Goal: Use online tool/utility: Utilize a website feature to perform a specific function

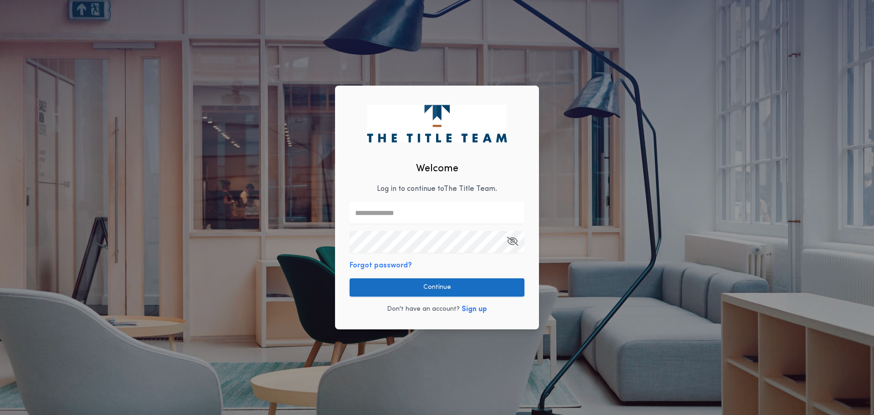
type input "**********"
click at [413, 285] on button "Continue" at bounding box center [437, 287] width 175 height 18
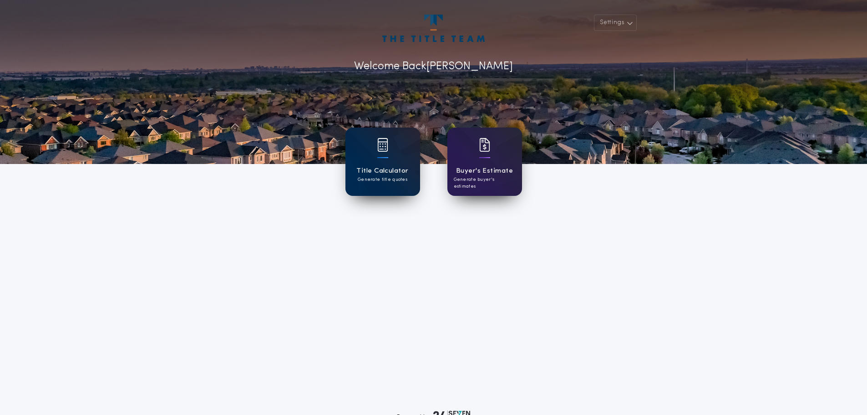
click at [385, 169] on h1 "Title Calculator" at bounding box center [382, 171] width 52 height 10
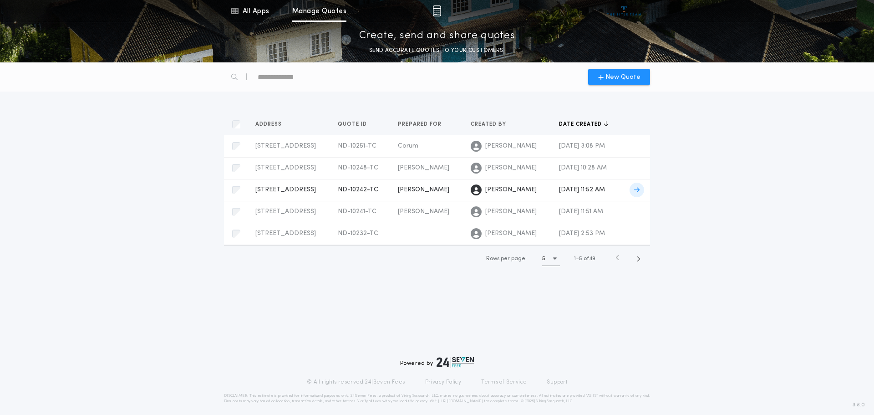
click at [638, 189] on icon at bounding box center [636, 190] width 5 height 6
